Goal: Find specific page/section: Find specific page/section

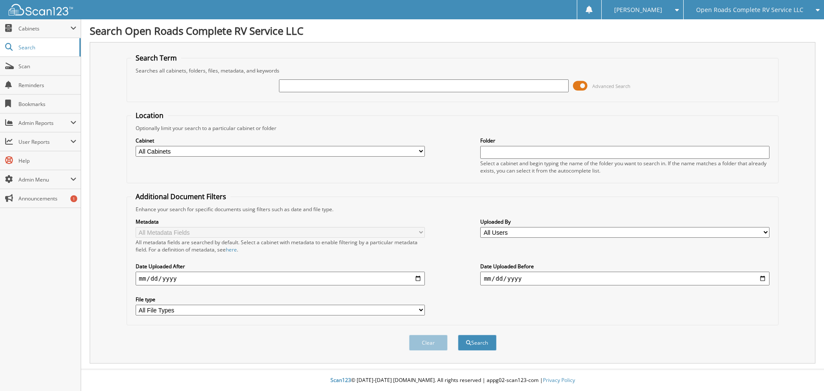
click at [335, 82] on input "text" at bounding box center [423, 85] width 289 height 13
type input "C9271"
click at [474, 346] on button "Search" at bounding box center [477, 343] width 39 height 16
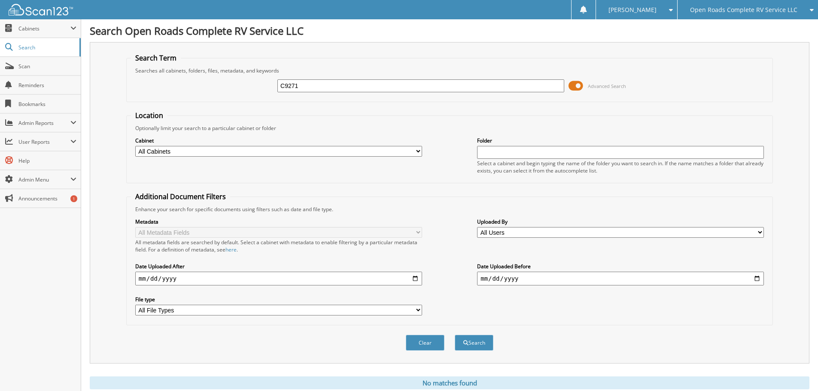
click at [576, 87] on span at bounding box center [575, 85] width 15 height 13
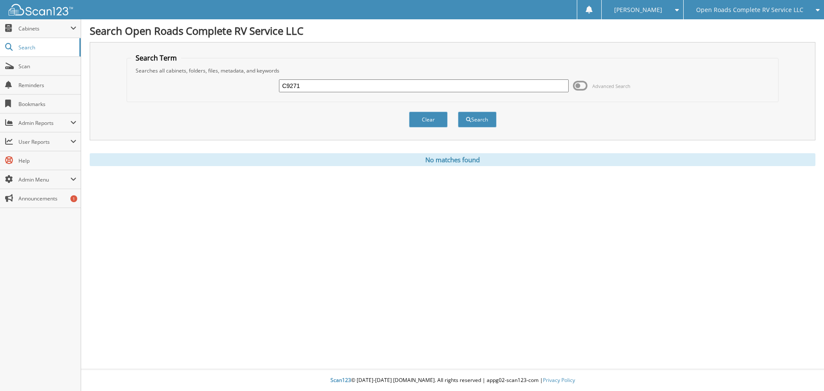
click at [749, 16] on div "Open Roads Complete RV Service LLC" at bounding box center [754, 9] width 132 height 19
click at [732, 30] on link "Jasper CDJR LLC" at bounding box center [754, 26] width 140 height 15
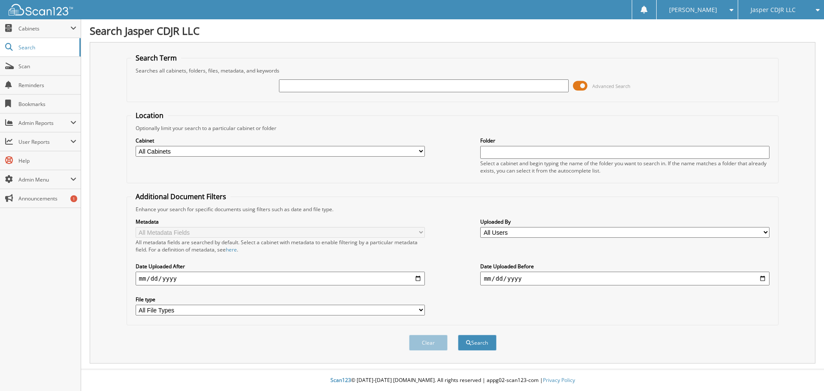
click at [348, 91] on input "text" at bounding box center [423, 85] width 289 height 13
click at [348, 89] on input "text" at bounding box center [423, 85] width 289 height 13
type input "C9271"
click at [490, 342] on button "Search" at bounding box center [477, 343] width 39 height 16
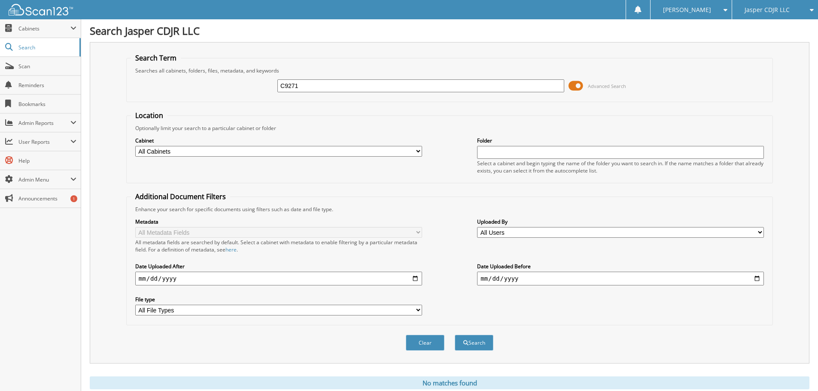
click at [575, 85] on span at bounding box center [575, 85] width 15 height 13
